Goal: Transaction & Acquisition: Book appointment/travel/reservation

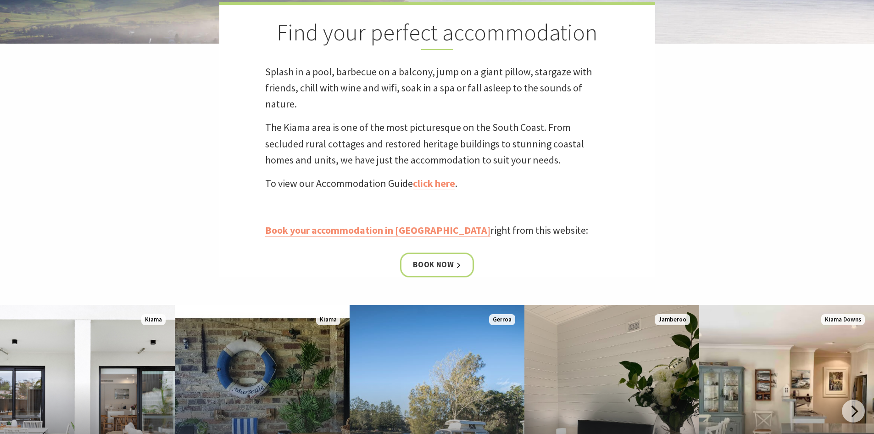
scroll to position [275, 0]
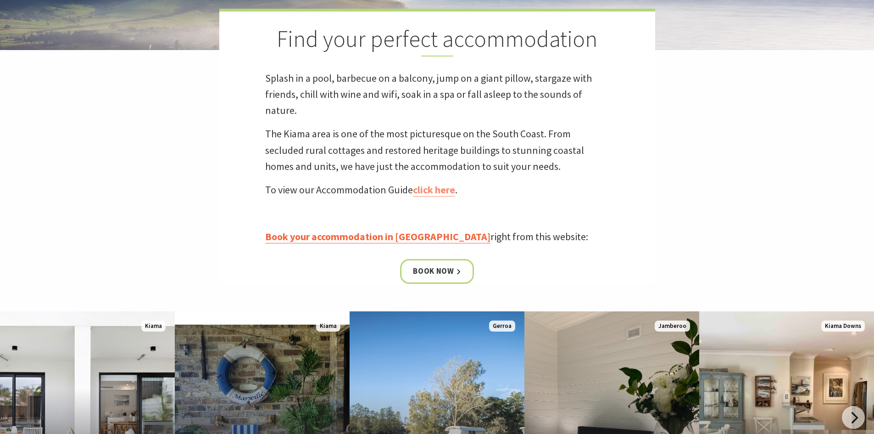
click at [385, 237] on link "Book your accommodation in Kiama" at bounding box center [377, 236] width 225 height 13
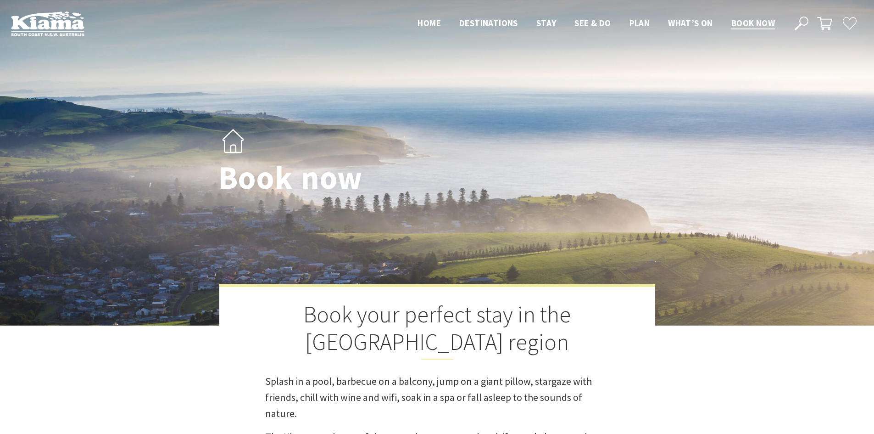
select select "3"
select select "2"
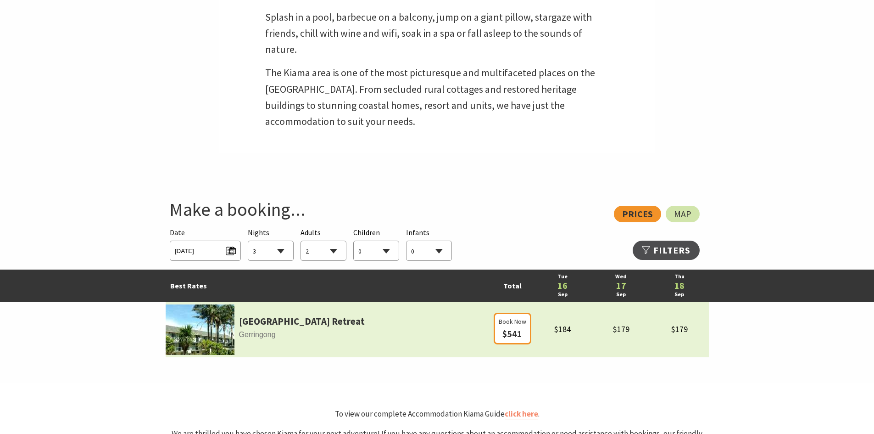
scroll to position [367, 0]
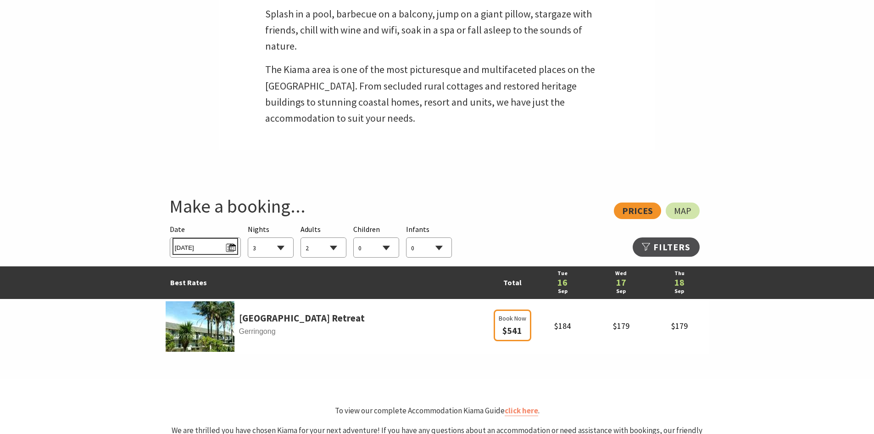
click at [230, 247] on span "Tue 16/09/2025" at bounding box center [205, 246] width 61 height 12
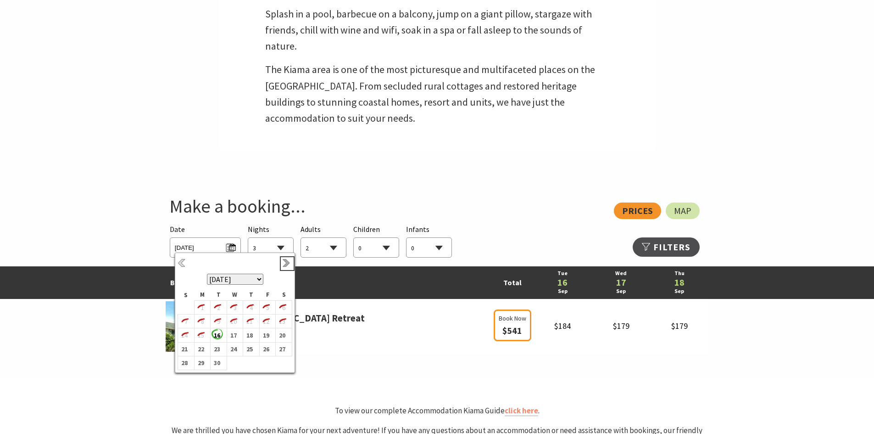
click at [285, 263] on link "Next" at bounding box center [287, 263] width 10 height 10
click at [182, 348] on b "21" at bounding box center [184, 349] width 12 height 12
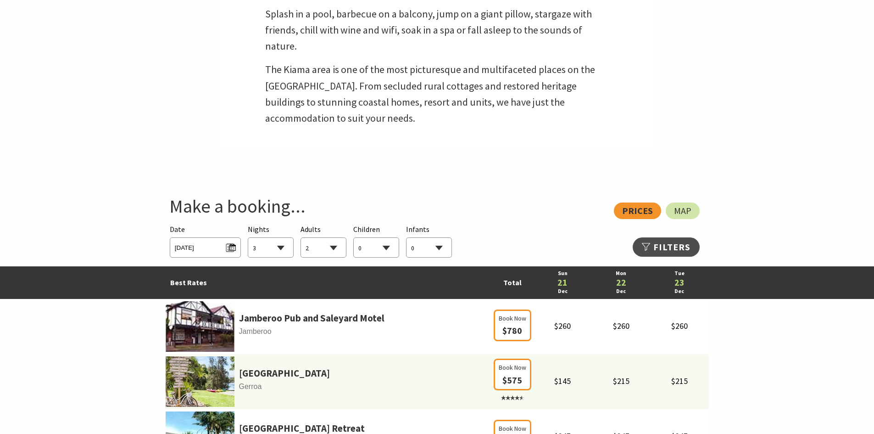
click at [282, 246] on select "1 2 3 4 5 6 7 8 9 10 11 12 13 14 15 16 17 18 19 20 21 22 23 24 25 26 27 28 29 30" at bounding box center [270, 248] width 45 height 20
select select "5"
click at [248, 238] on select "1 2 3 4 5 6 7 8 9 10 11 12 13 14 15 16 17 18 19 20 21 22 23 24 25 26 27 28 29 30" at bounding box center [270, 248] width 45 height 20
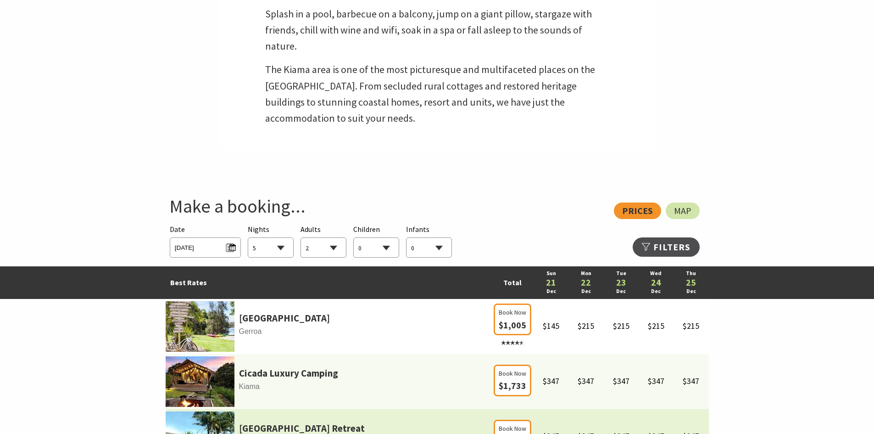
scroll to position [459, 0]
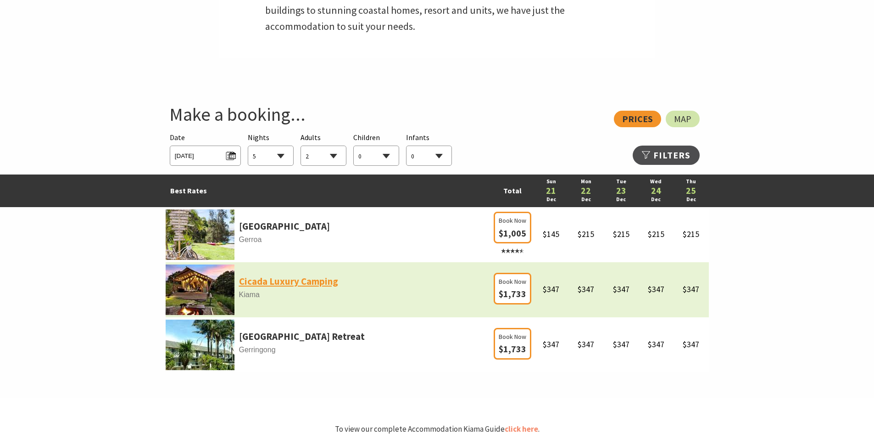
click at [280, 283] on link "Cicada Luxury Camping" at bounding box center [288, 281] width 99 height 16
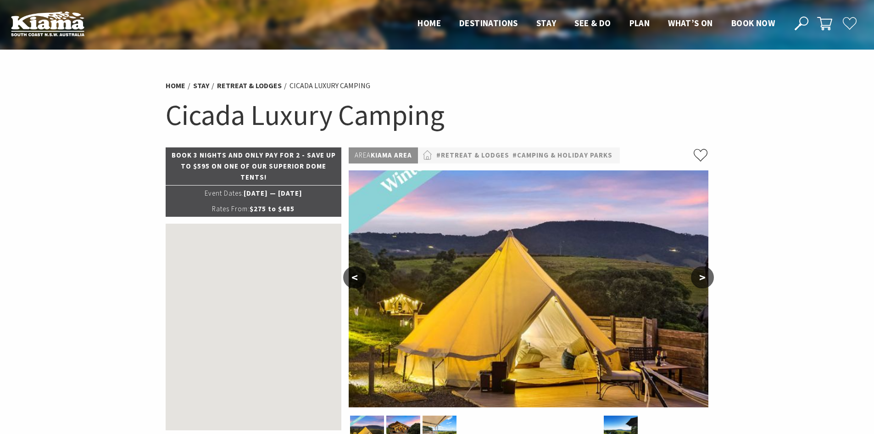
select select "5"
select select "2"
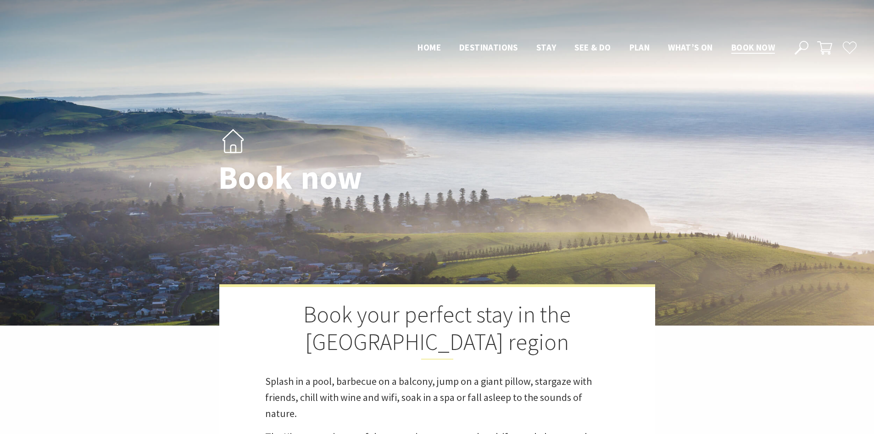
select select "5"
select select "2"
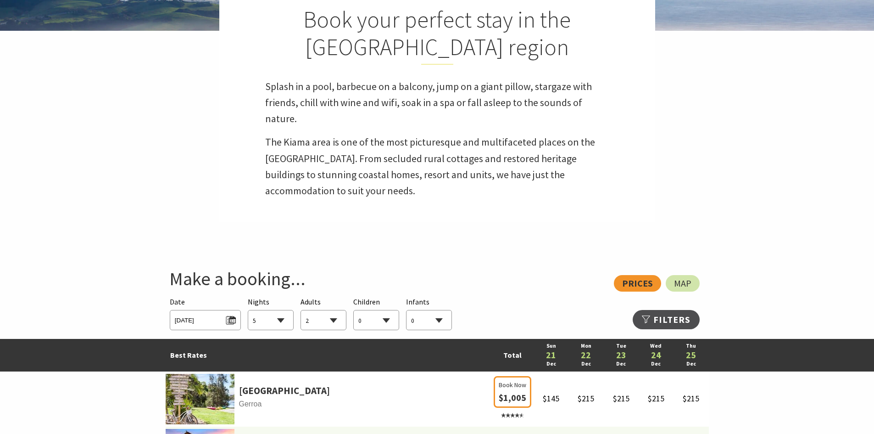
scroll to position [182, 0]
